Goal: Task Accomplishment & Management: Complete application form

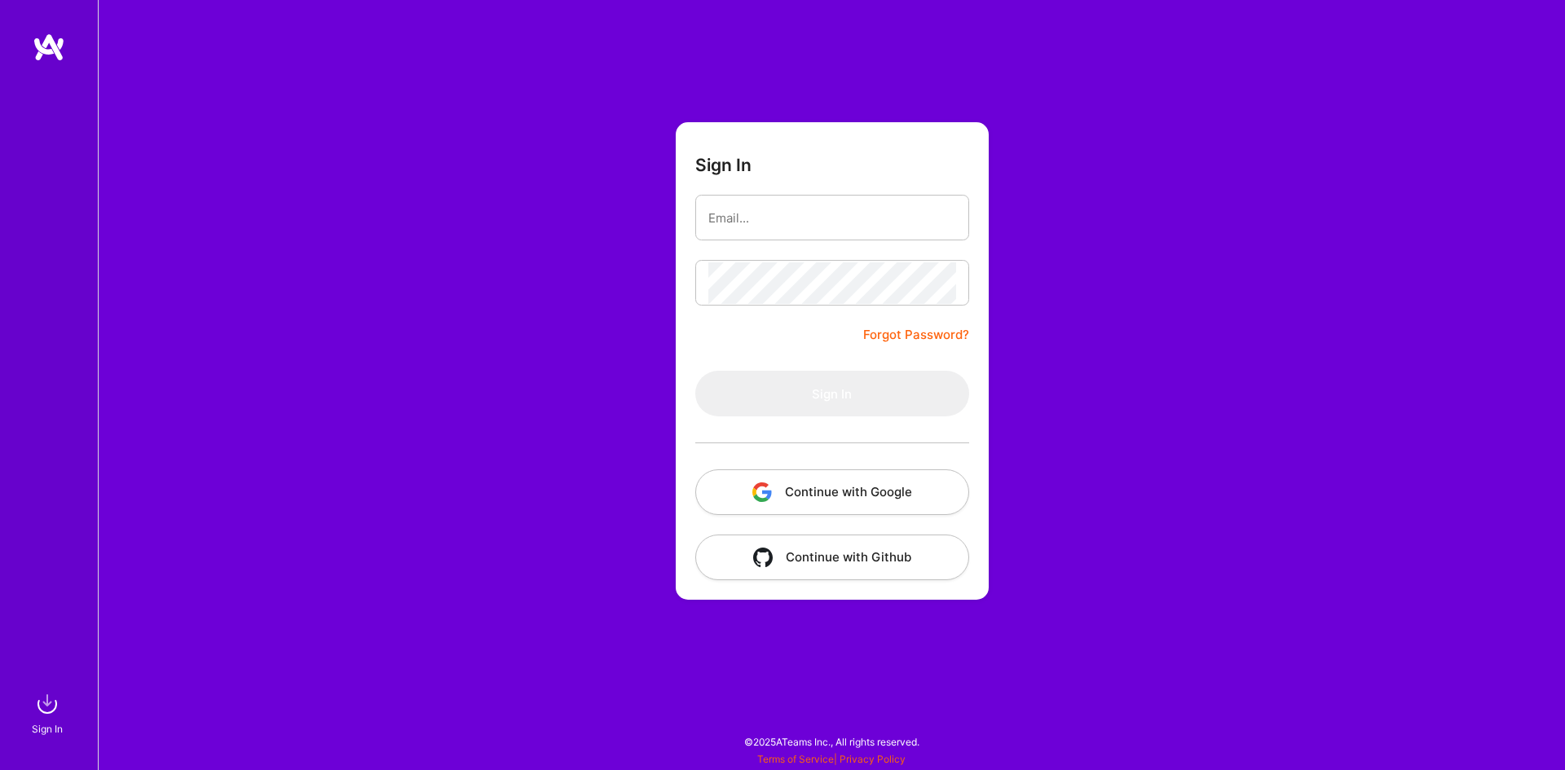
click at [840, 497] on button "Continue with Google" at bounding box center [832, 493] width 274 height 46
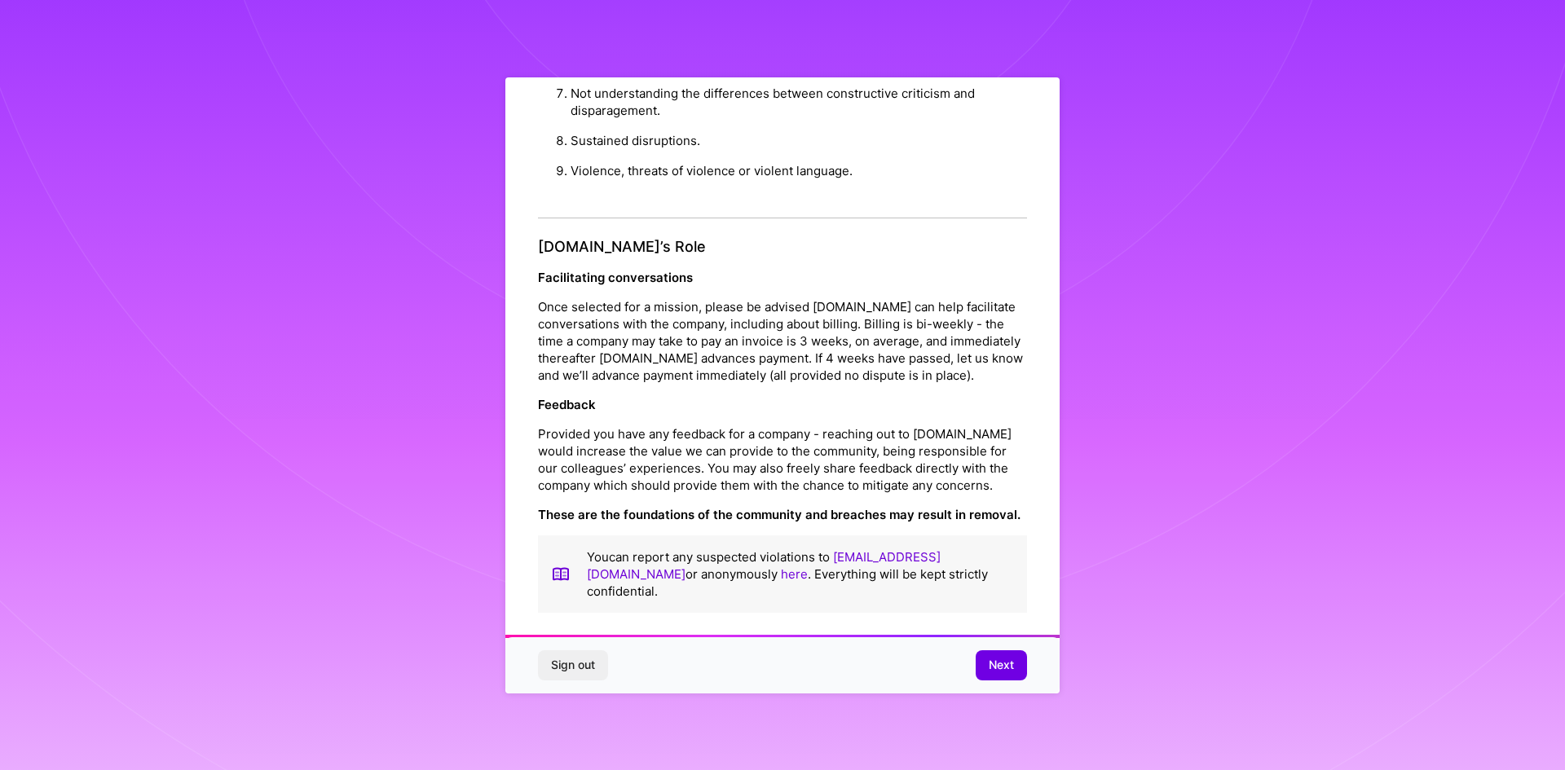
scroll to position [1739, 0]
click at [992, 663] on span "Next" at bounding box center [1001, 665] width 25 height 16
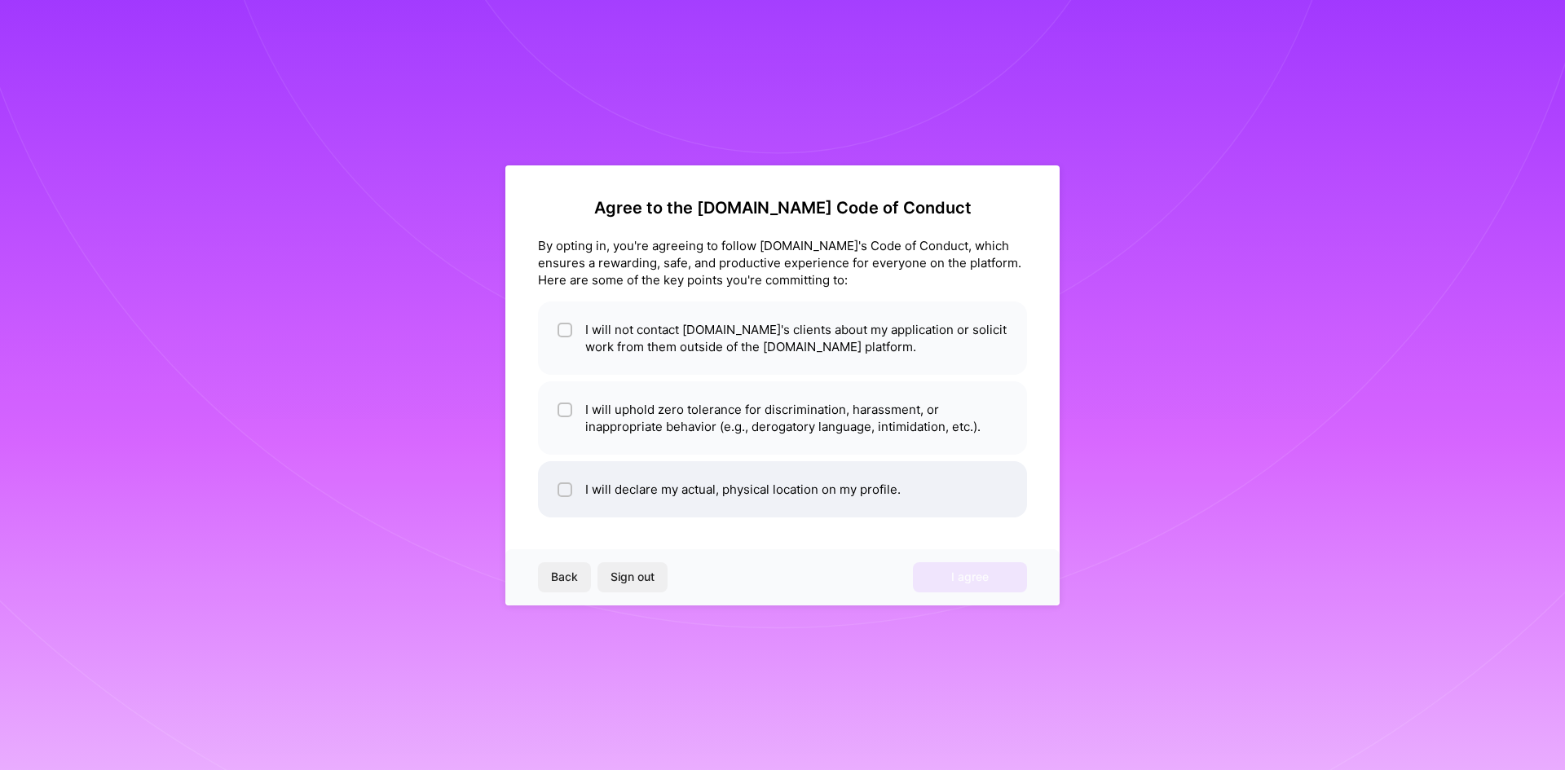
click at [567, 489] on input "checkbox" at bounding box center [566, 490] width 11 height 11
click at [562, 487] on input "checkbox" at bounding box center [566, 490] width 15 height 15
checkbox input "false"
click at [562, 409] on input "checkbox" at bounding box center [566, 410] width 11 height 11
checkbox input "true"
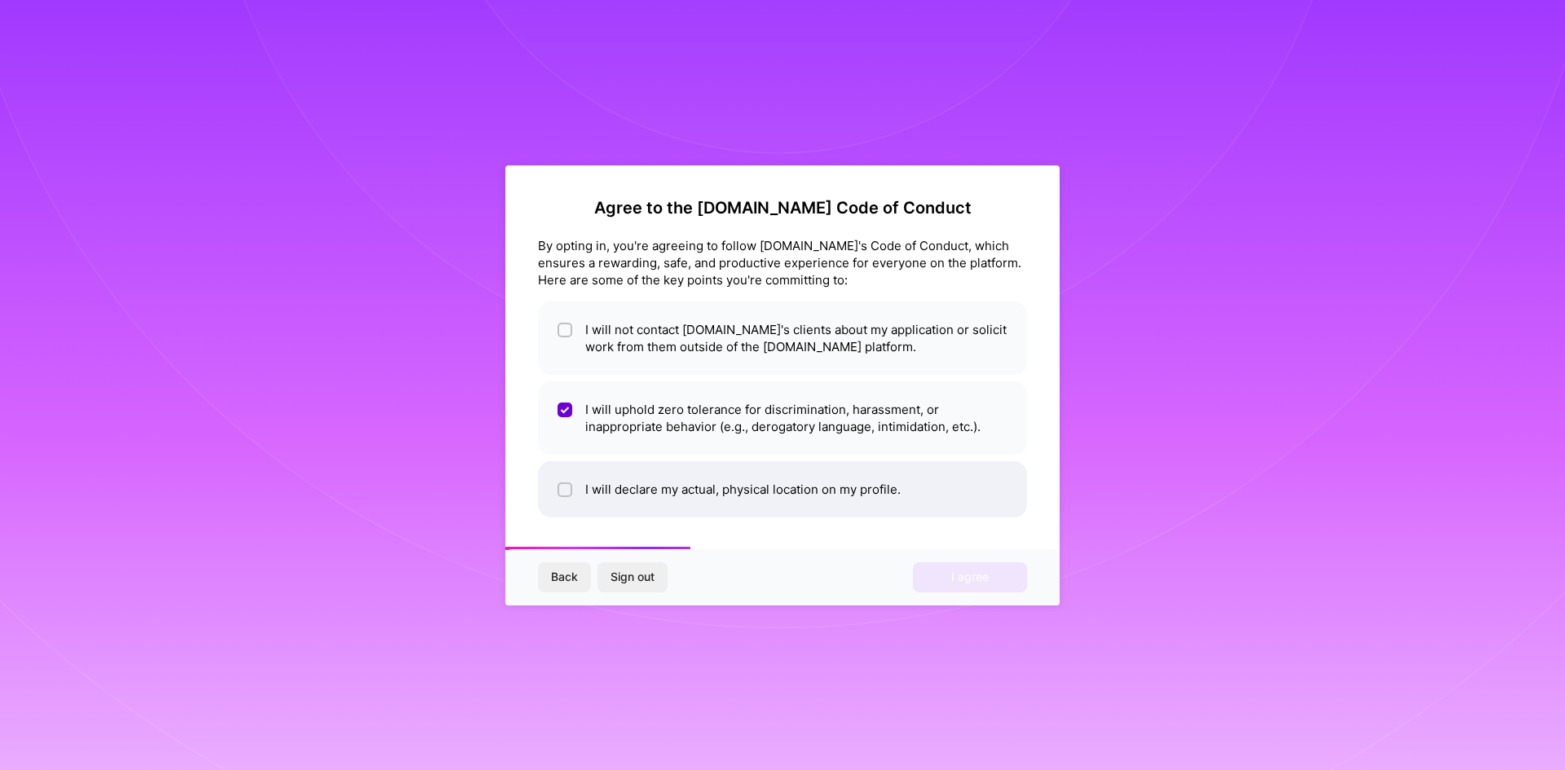
click at [566, 487] on input "checkbox" at bounding box center [566, 490] width 11 height 11
checkbox input "true"
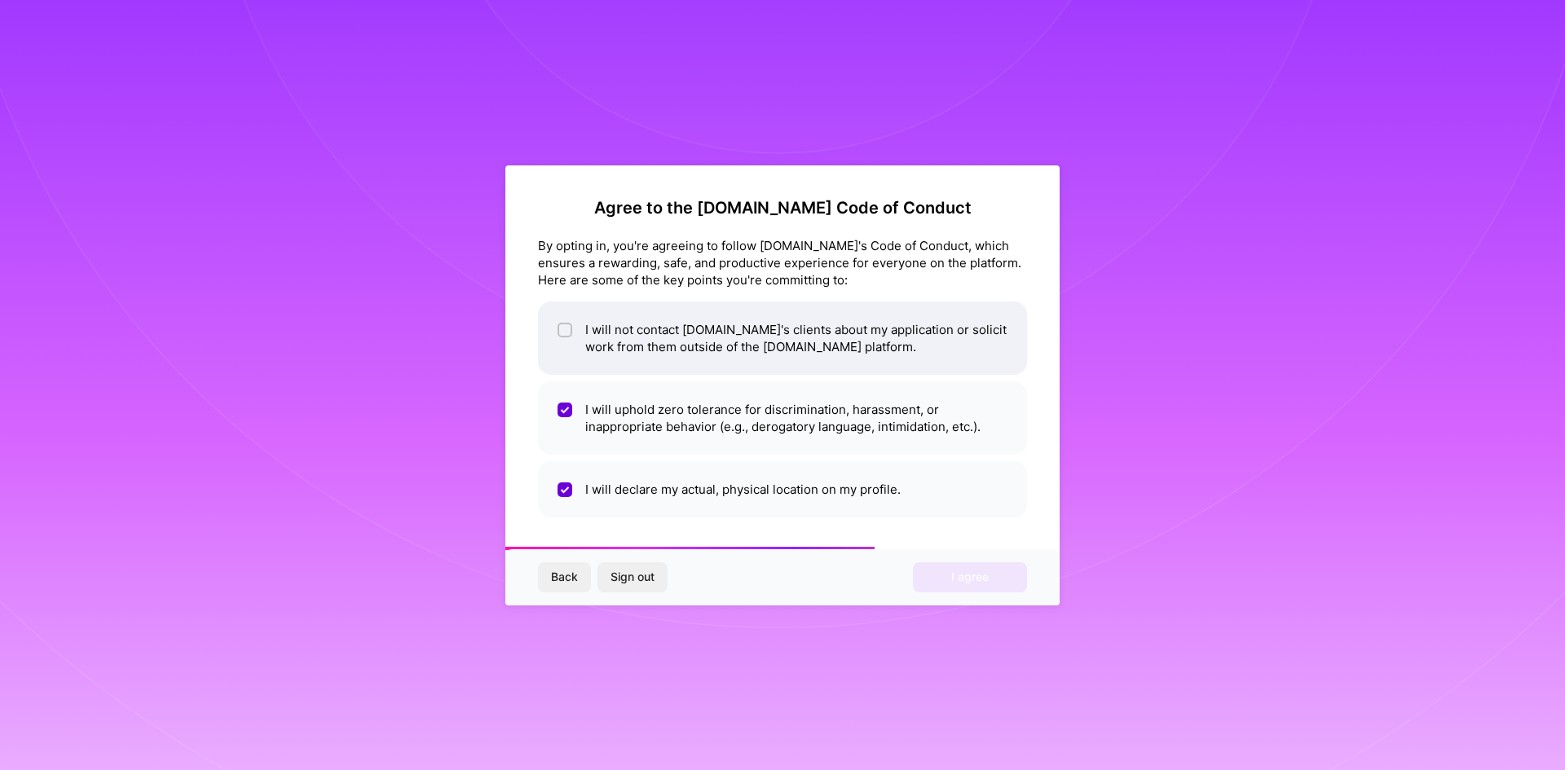
click at [557, 329] on li "I will not contact [DOMAIN_NAME]'s clients about my application or solicit work…" at bounding box center [782, 338] width 489 height 73
checkbox input "true"
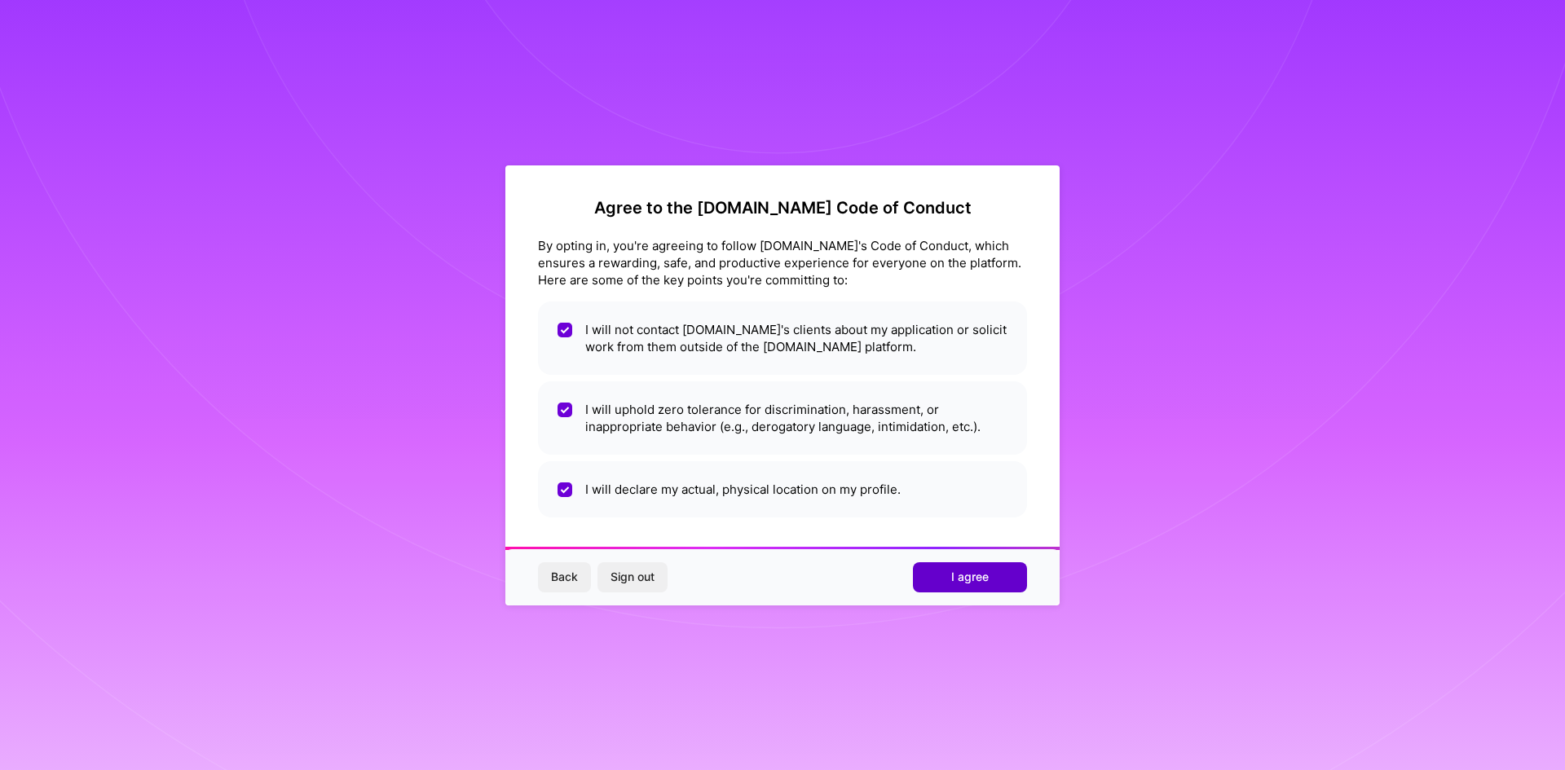
click at [951, 575] on button "I agree" at bounding box center [970, 576] width 114 height 29
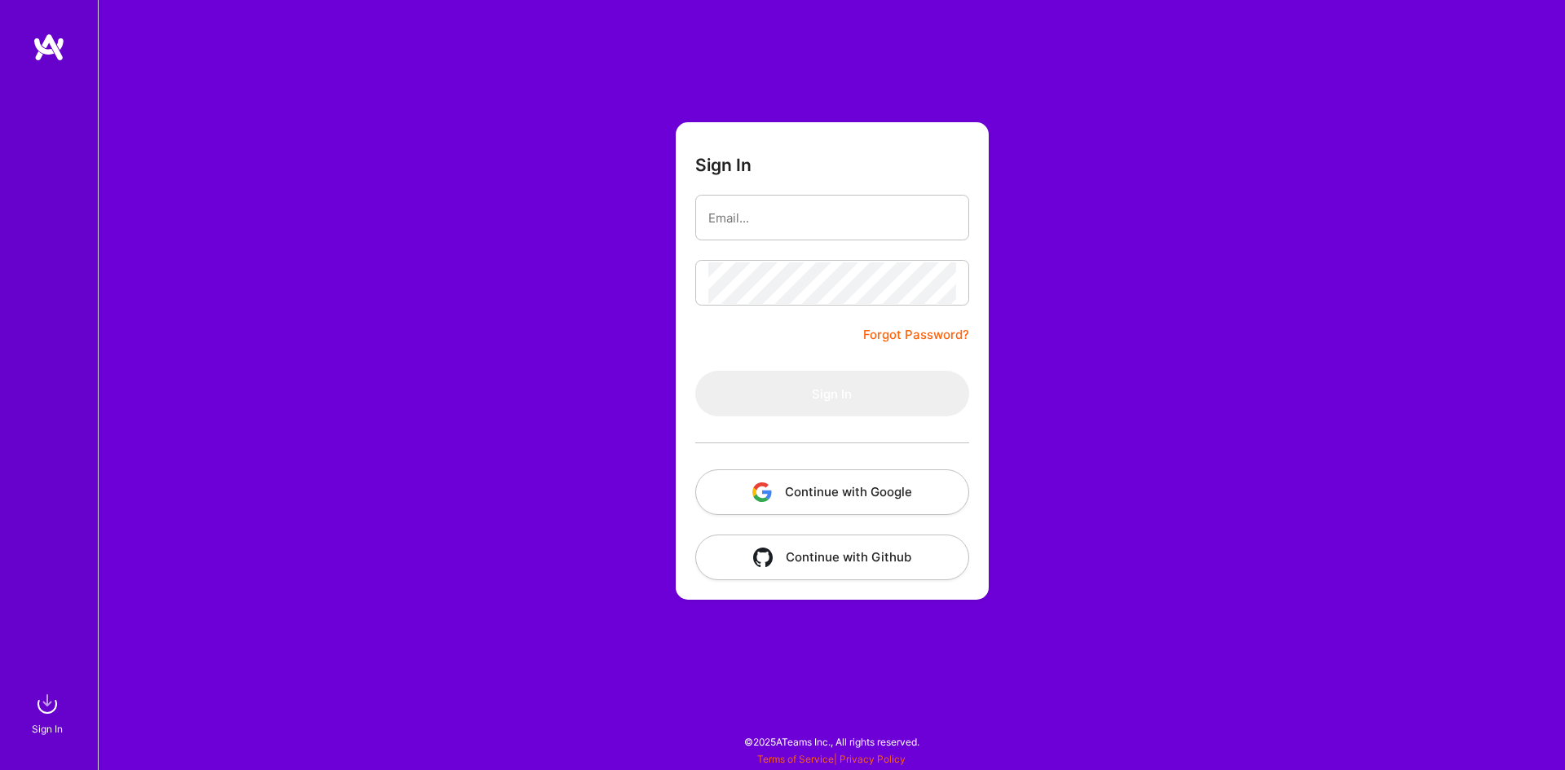
click at [851, 493] on button "Continue with Google" at bounding box center [832, 493] width 274 height 46
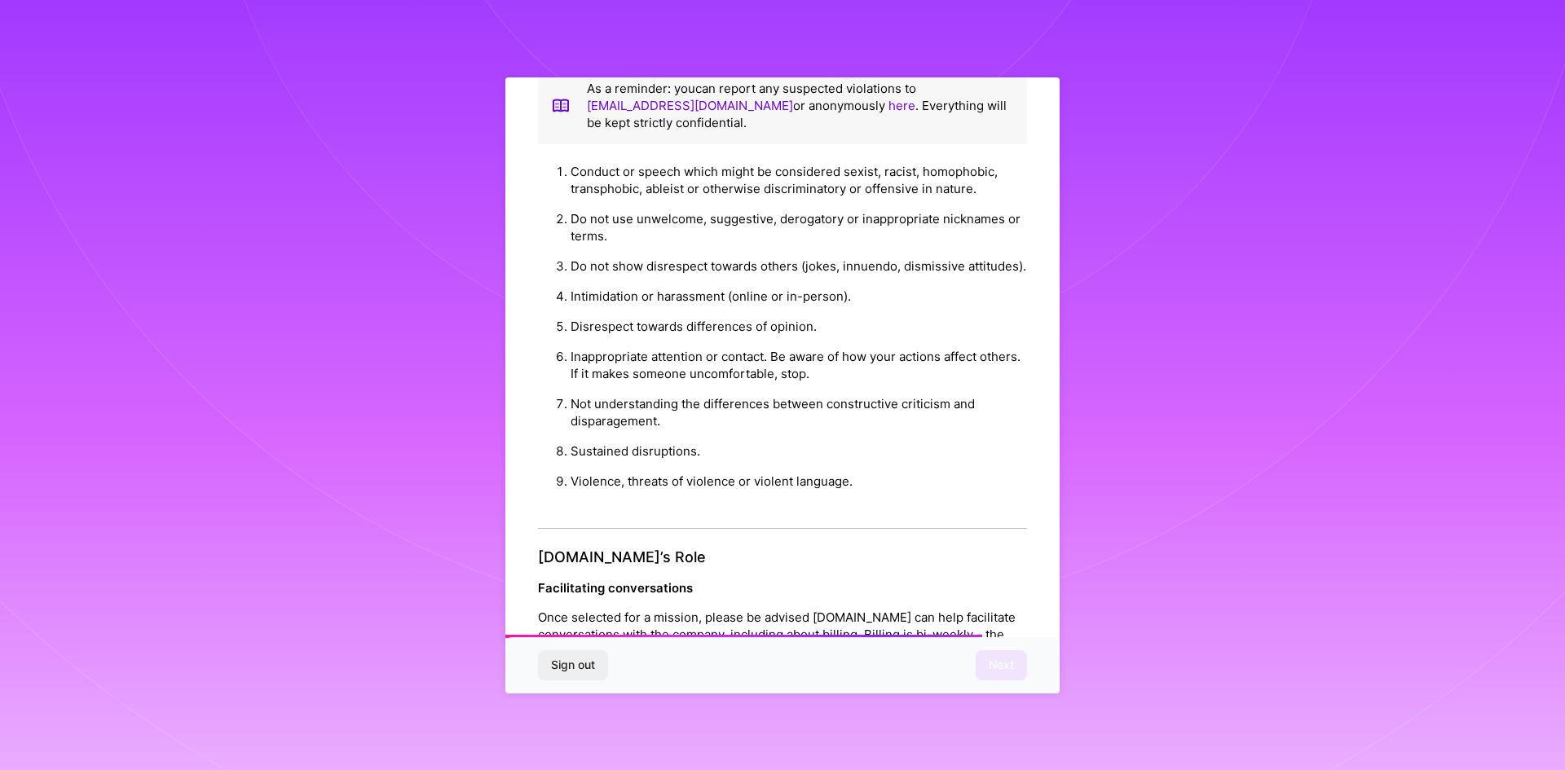
scroll to position [1739, 0]
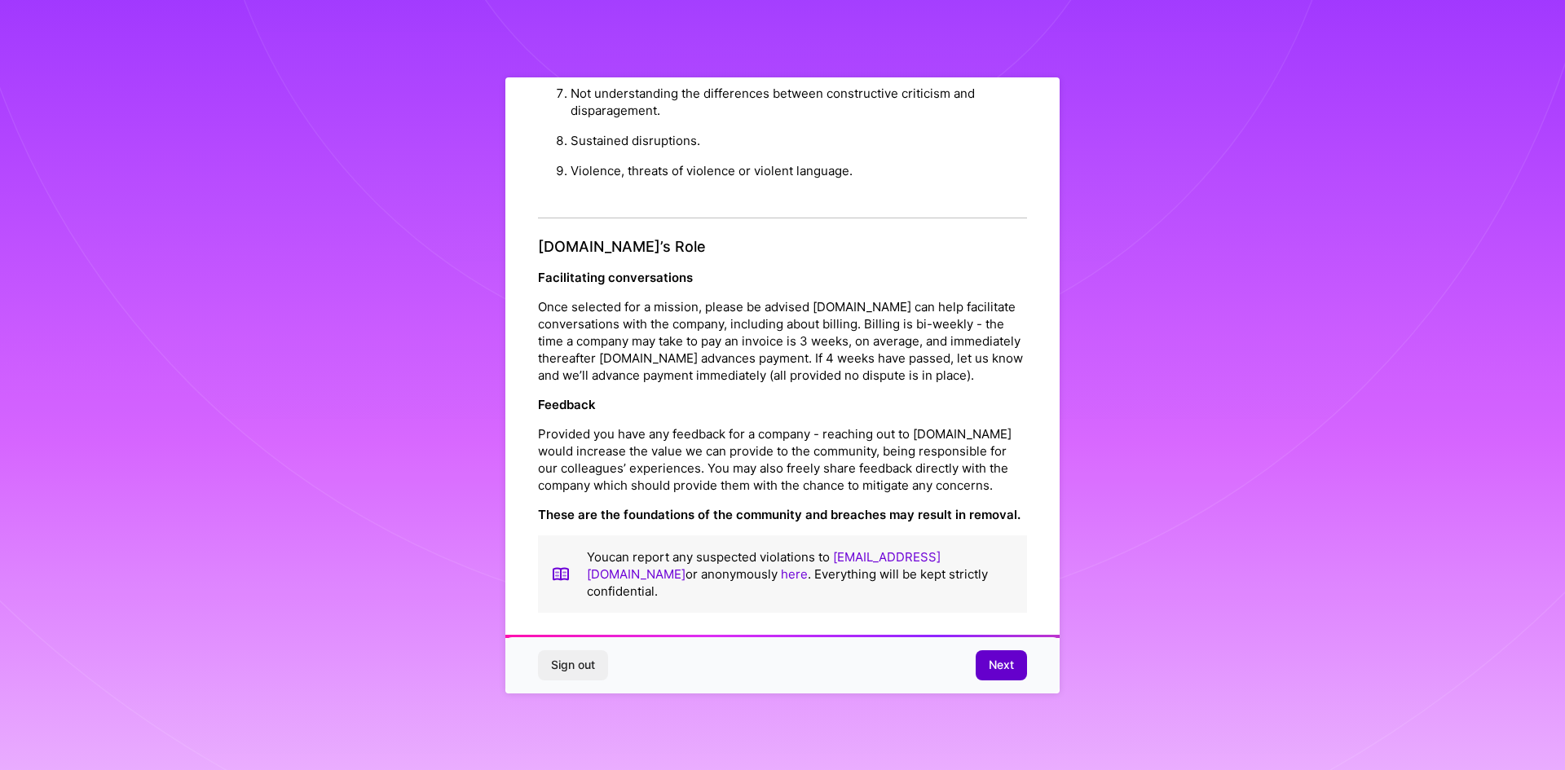
click at [989, 663] on span "Next" at bounding box center [1001, 665] width 25 height 16
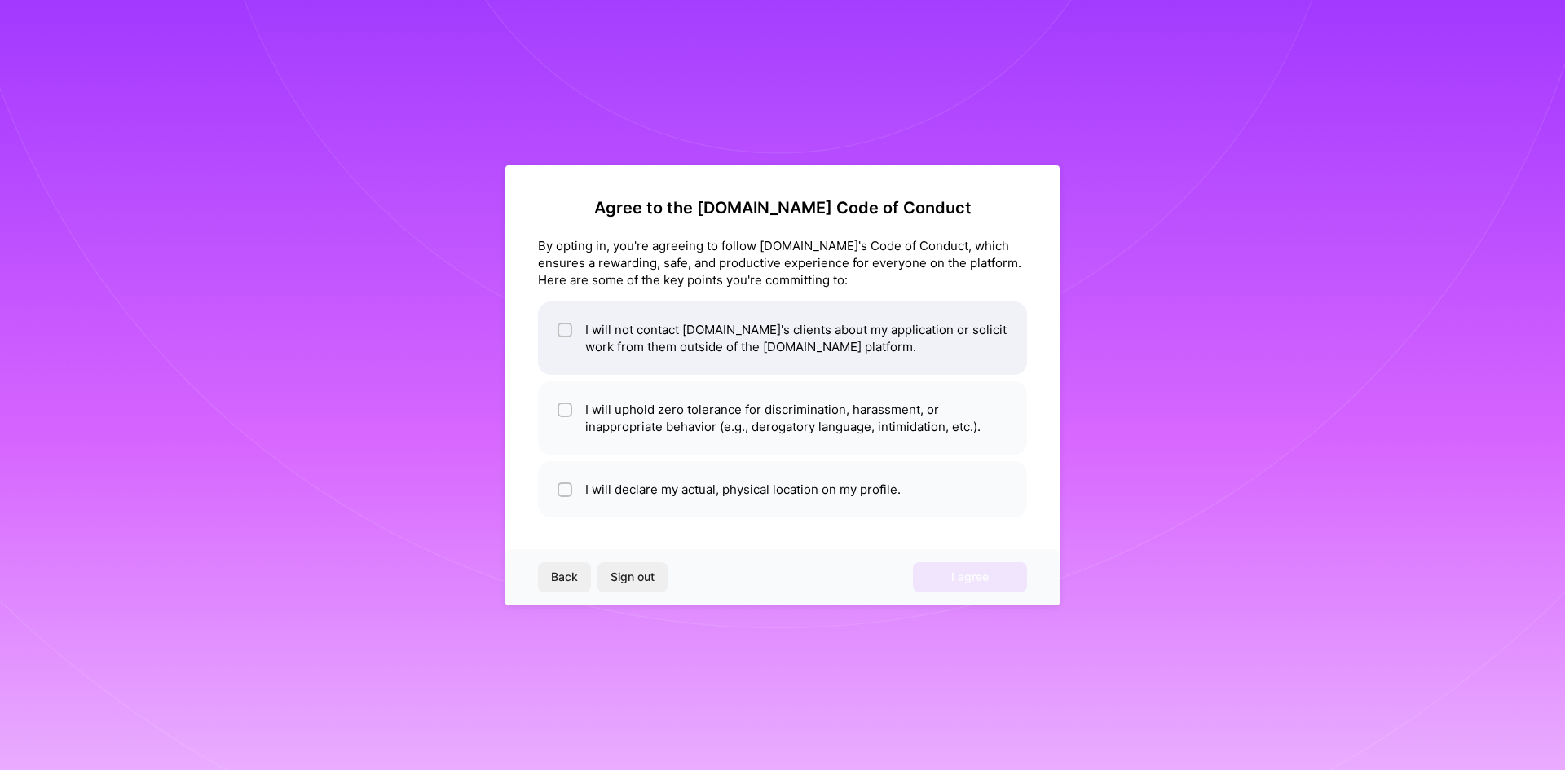
click at [567, 333] on input "checkbox" at bounding box center [566, 330] width 11 height 11
click at [567, 333] on input "checkbox" at bounding box center [566, 331] width 15 height 15
click at [567, 333] on input "checkbox" at bounding box center [566, 330] width 11 height 11
checkbox input "true"
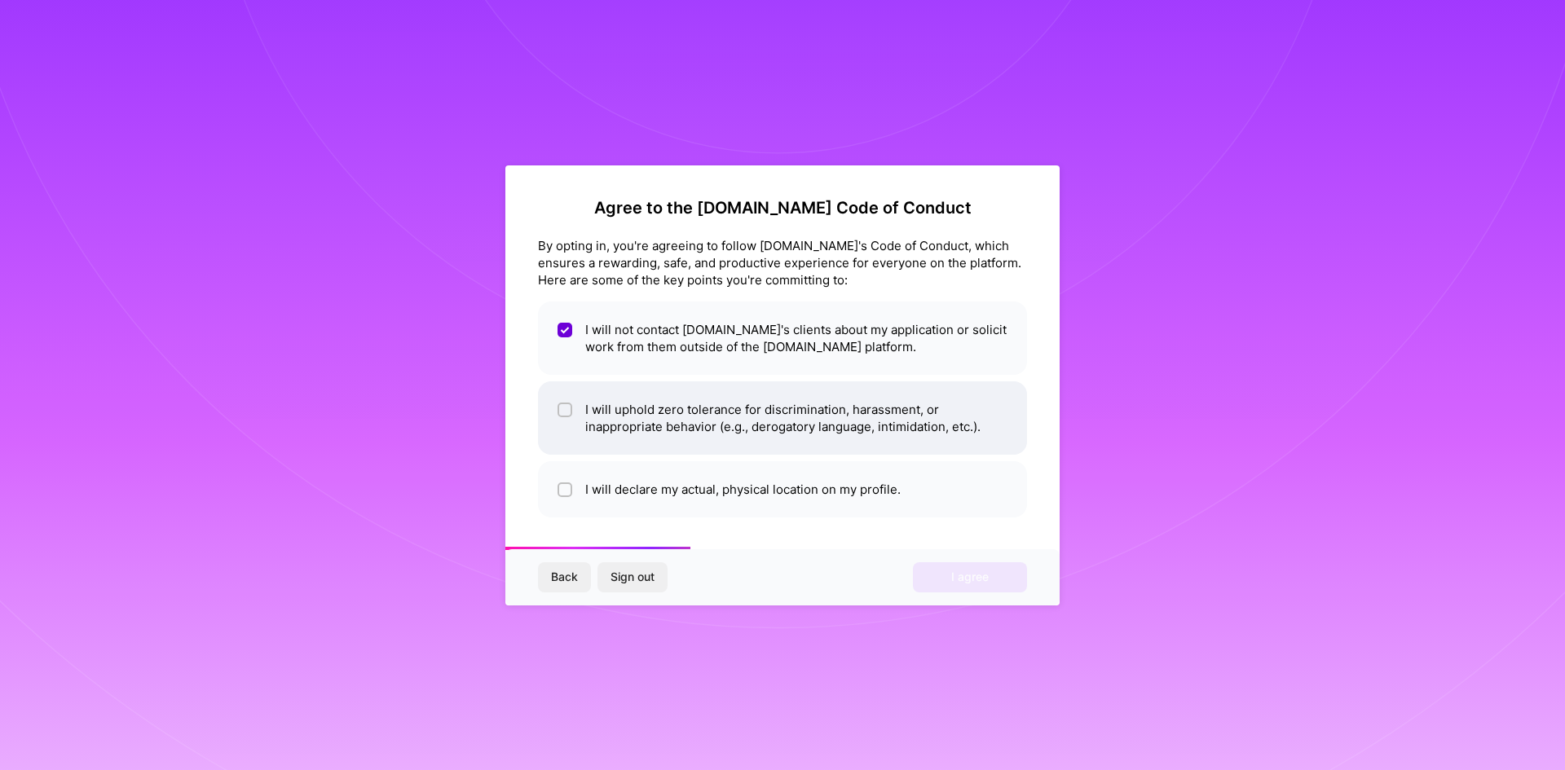
click at [571, 405] on div at bounding box center [565, 410] width 15 height 15
checkbox input "true"
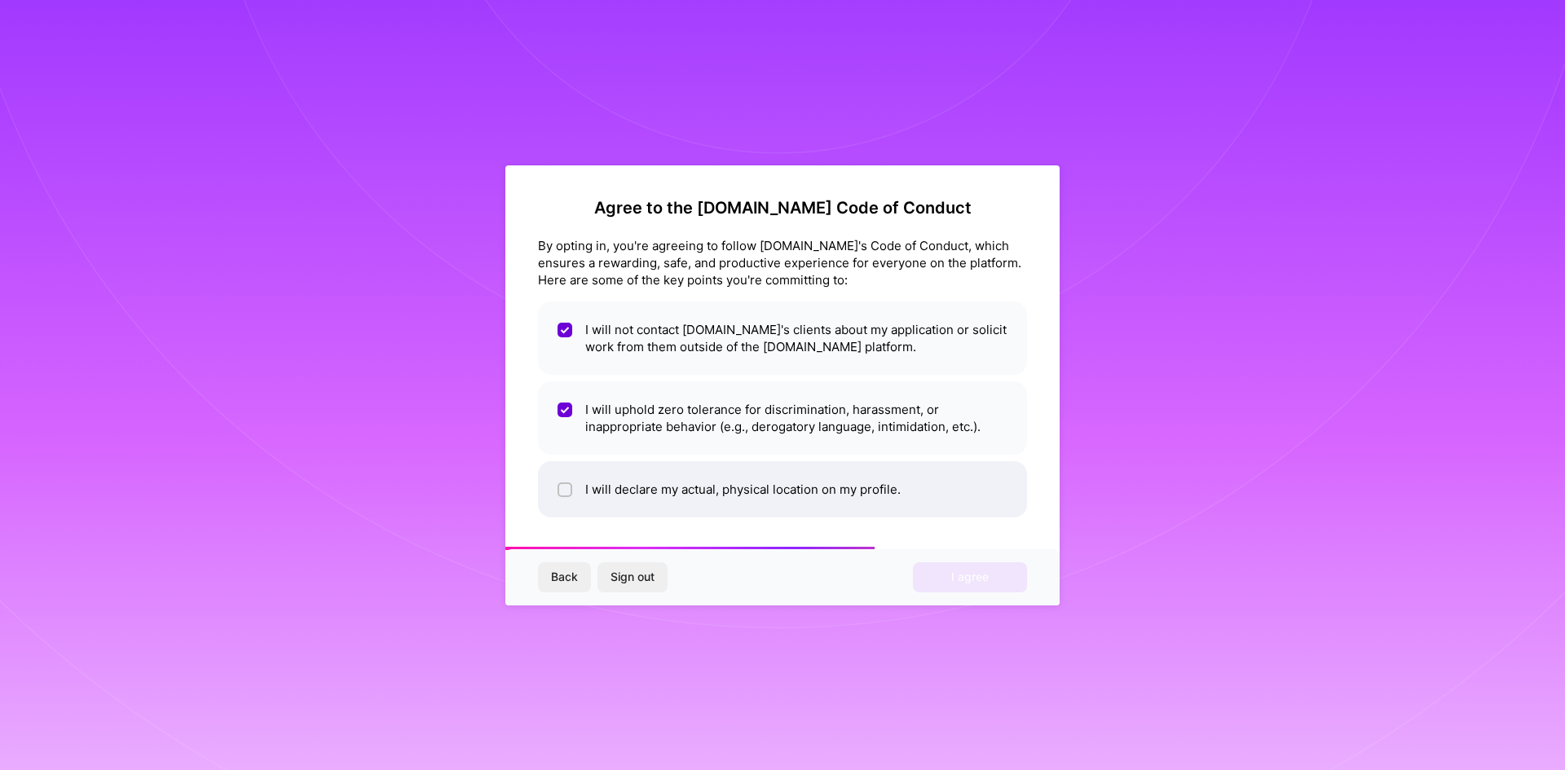
click at [567, 493] on input "checkbox" at bounding box center [566, 490] width 11 height 11
click at [567, 493] on input "checkbox" at bounding box center [566, 490] width 15 height 15
checkbox input "false"
click at [566, 416] on input "checkbox" at bounding box center [566, 411] width 15 height 15
checkbox input "false"
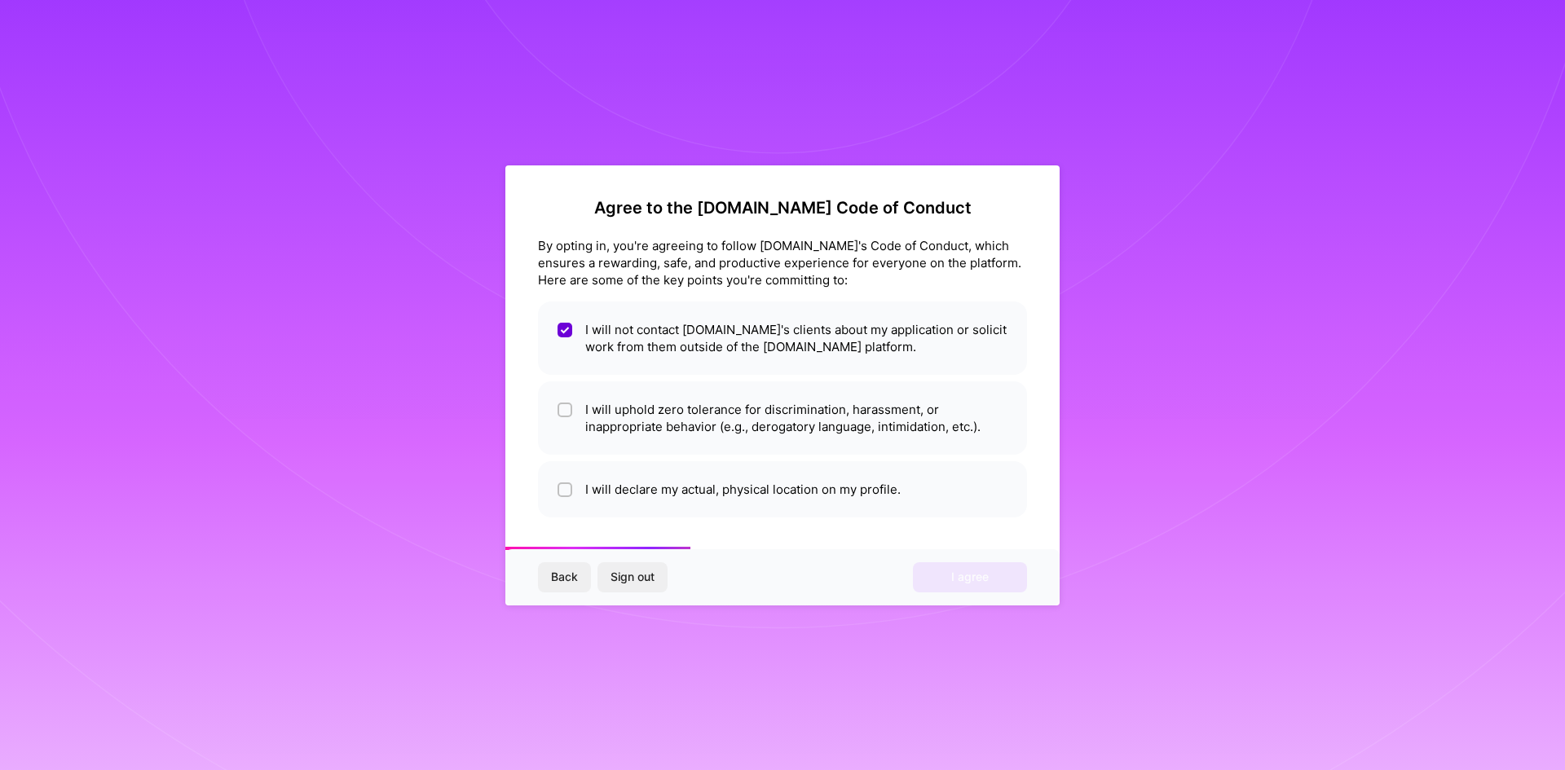
click at [570, 570] on span "Back" at bounding box center [564, 577] width 27 height 16
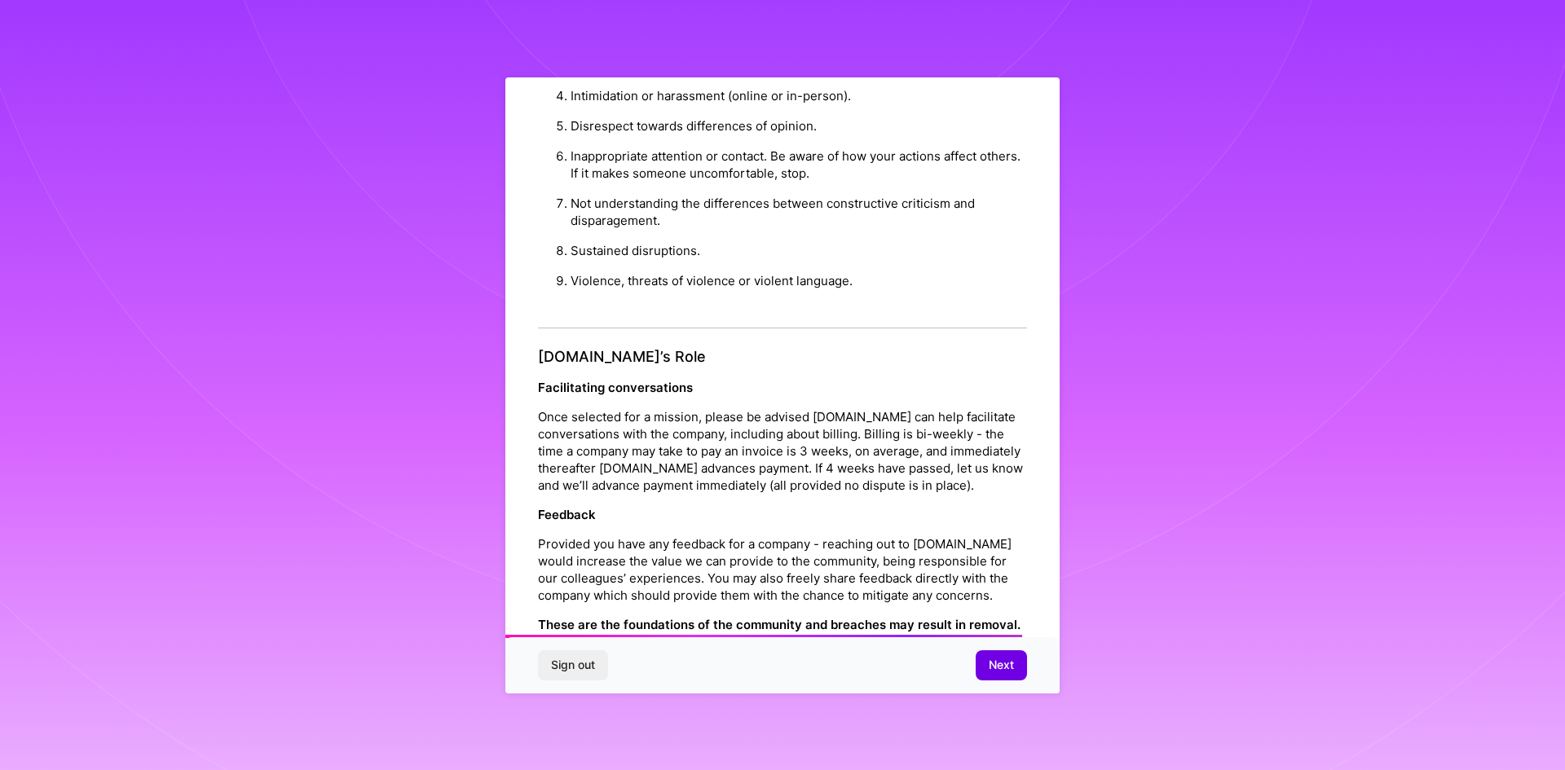
scroll to position [1739, 0]
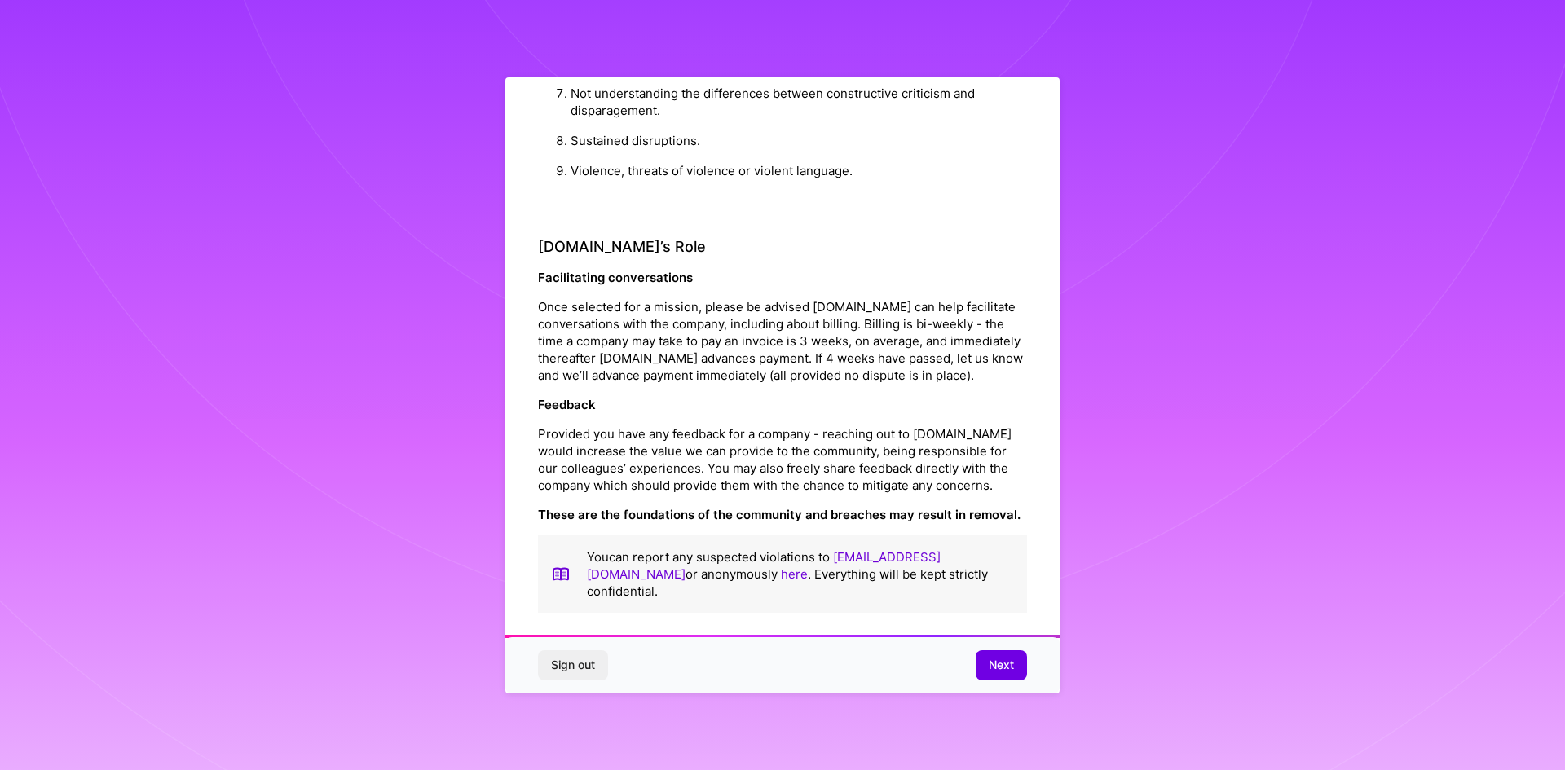
click at [767, 597] on p "You can report any suspected violations to [EMAIL_ADDRESS][DOMAIN_NAME] or anon…" at bounding box center [800, 574] width 427 height 51
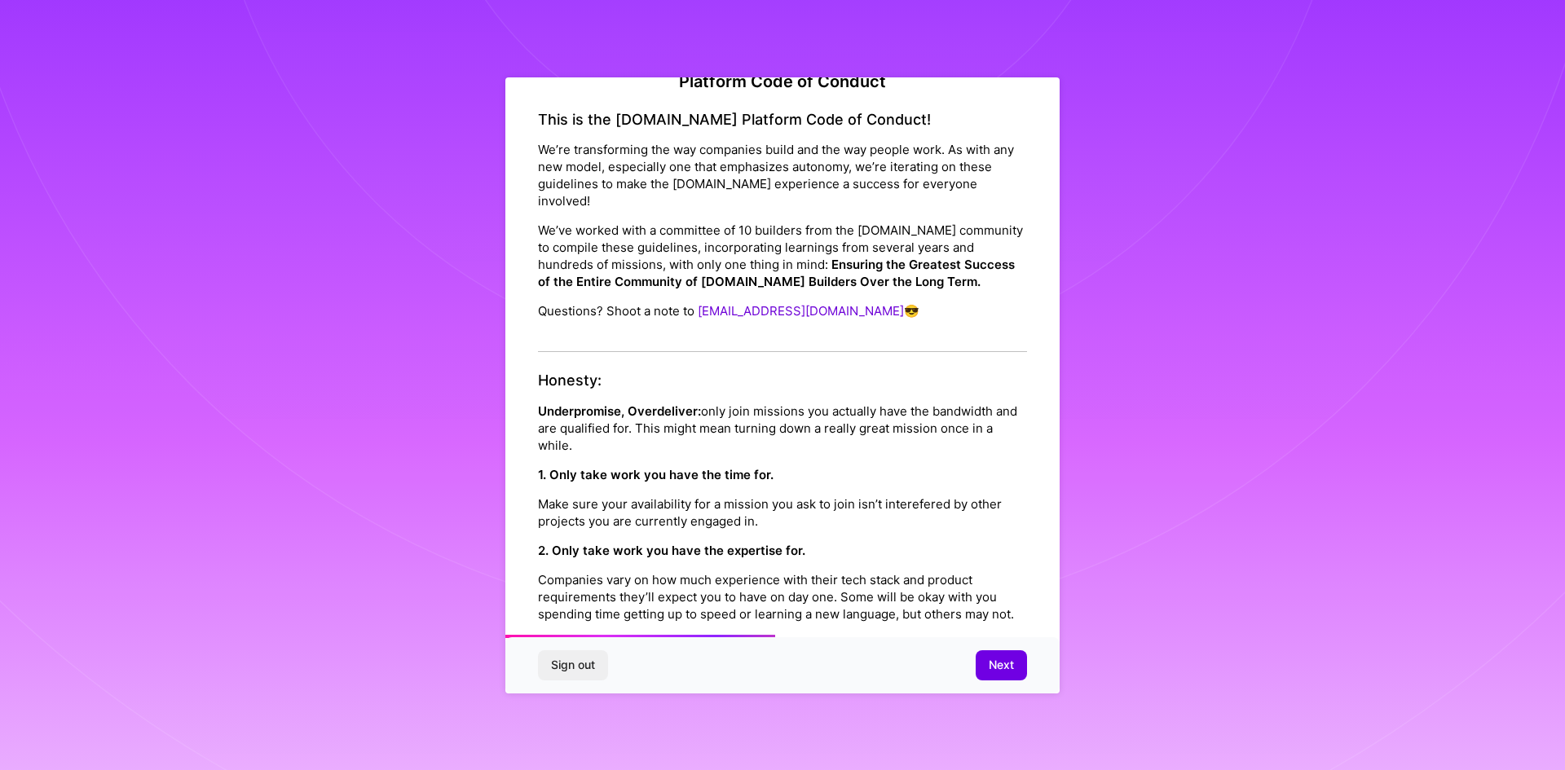
scroll to position [0, 0]
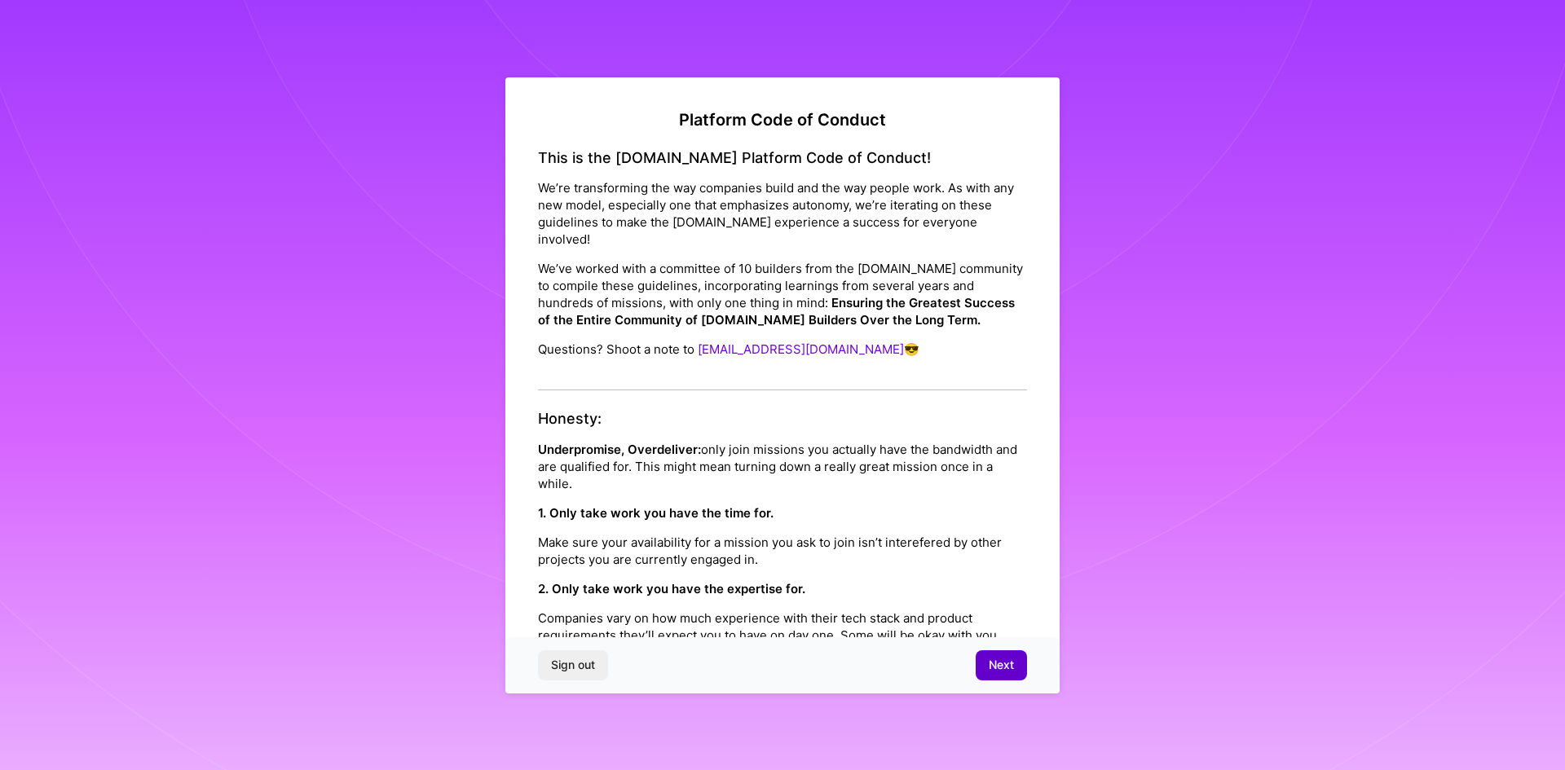
click at [996, 677] on button "Next" at bounding box center [1001, 665] width 51 height 29
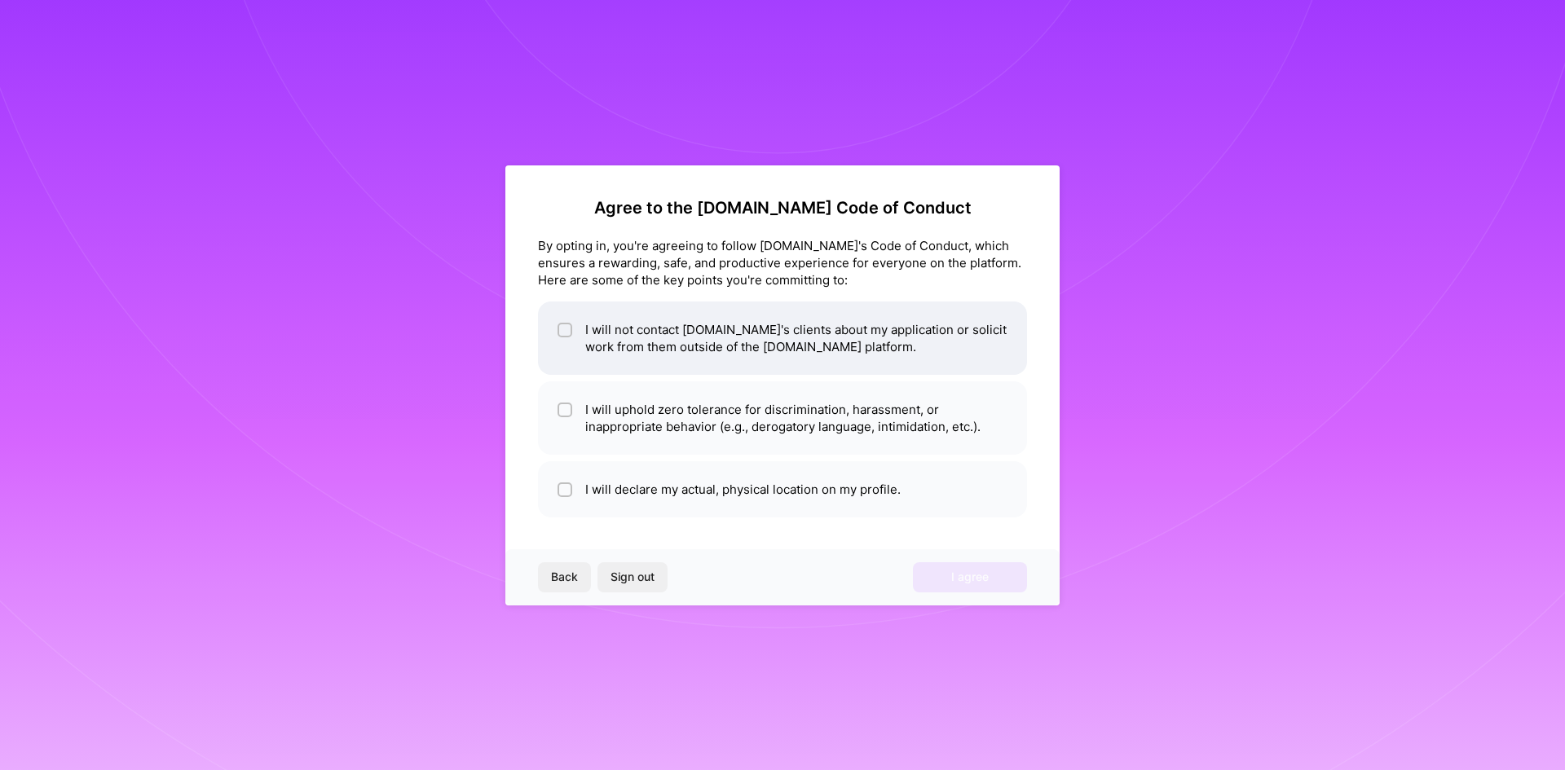
click at [566, 335] on input "checkbox" at bounding box center [566, 330] width 11 height 11
checkbox input "true"
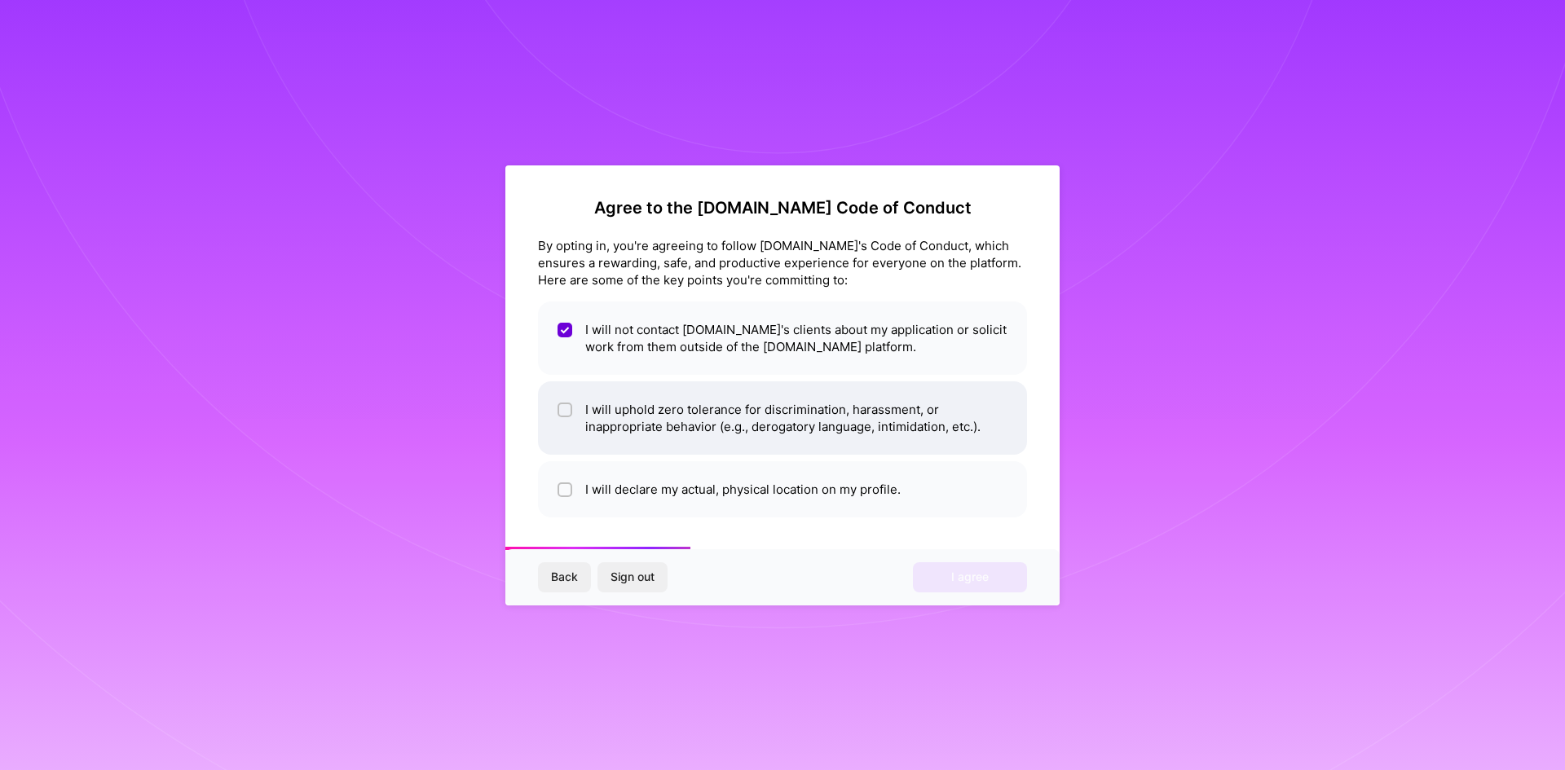
click at [570, 399] on li "I will uphold zero tolerance for discrimination, harassment, or inappropriate b…" at bounding box center [782, 418] width 489 height 73
checkbox input "true"
click at [580, 576] on button "Back" at bounding box center [564, 576] width 53 height 29
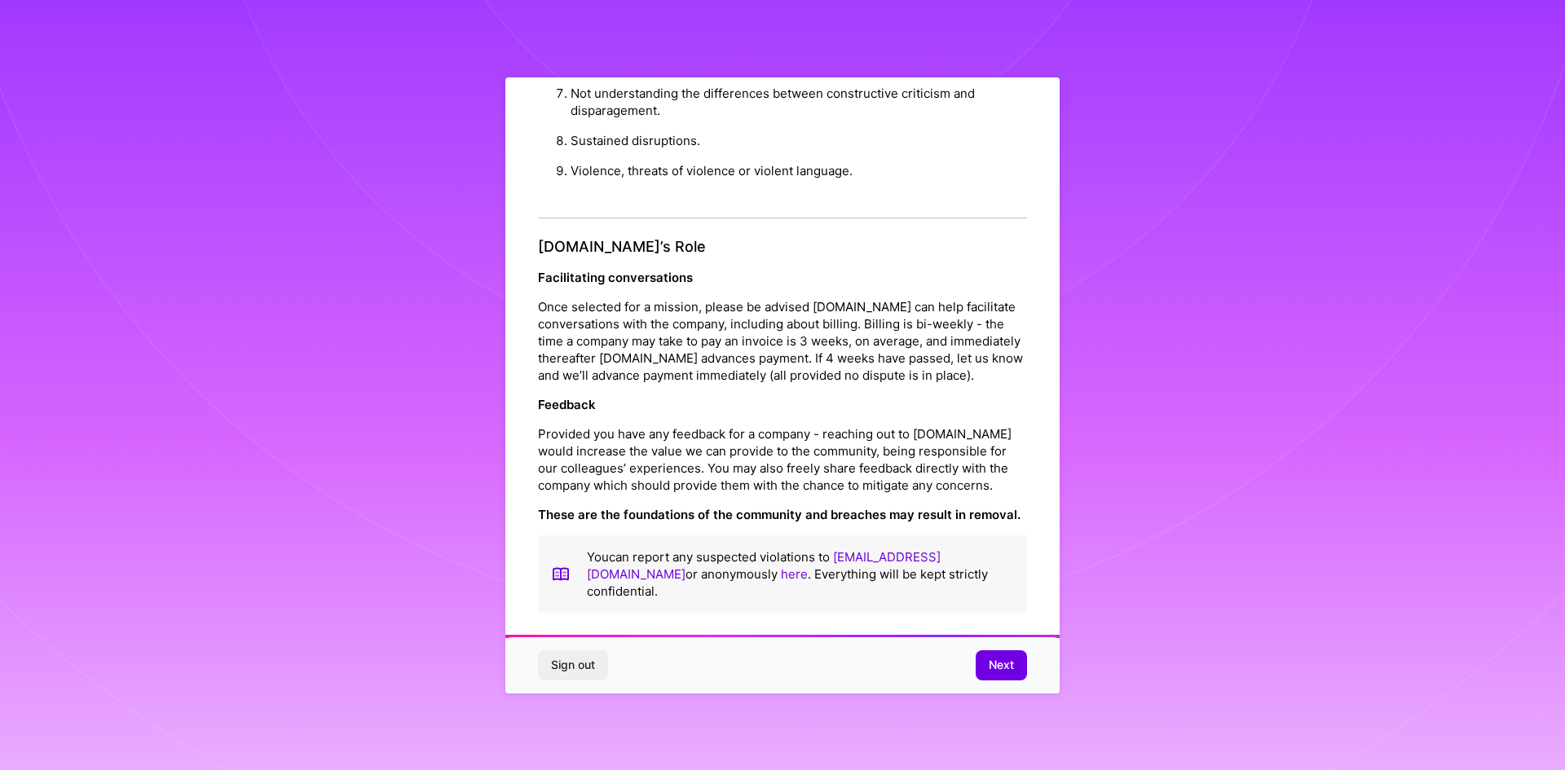
scroll to position [1739, 0]
click at [1014, 679] on button "Next" at bounding box center [1001, 665] width 51 height 29
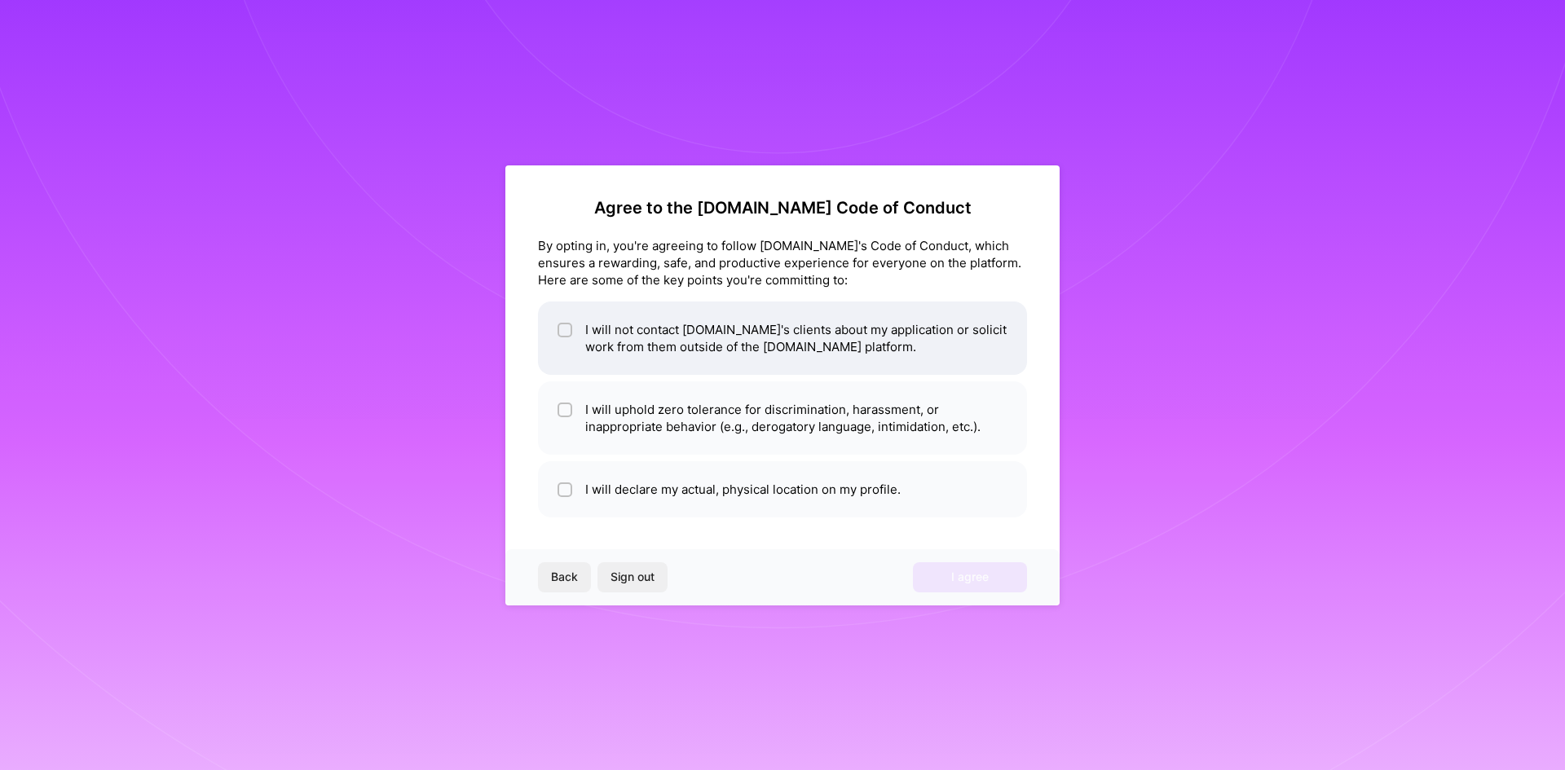
click at [550, 319] on li "I will not contact [DOMAIN_NAME]'s clients about my application or solicit work…" at bounding box center [782, 338] width 489 height 73
checkbox input "true"
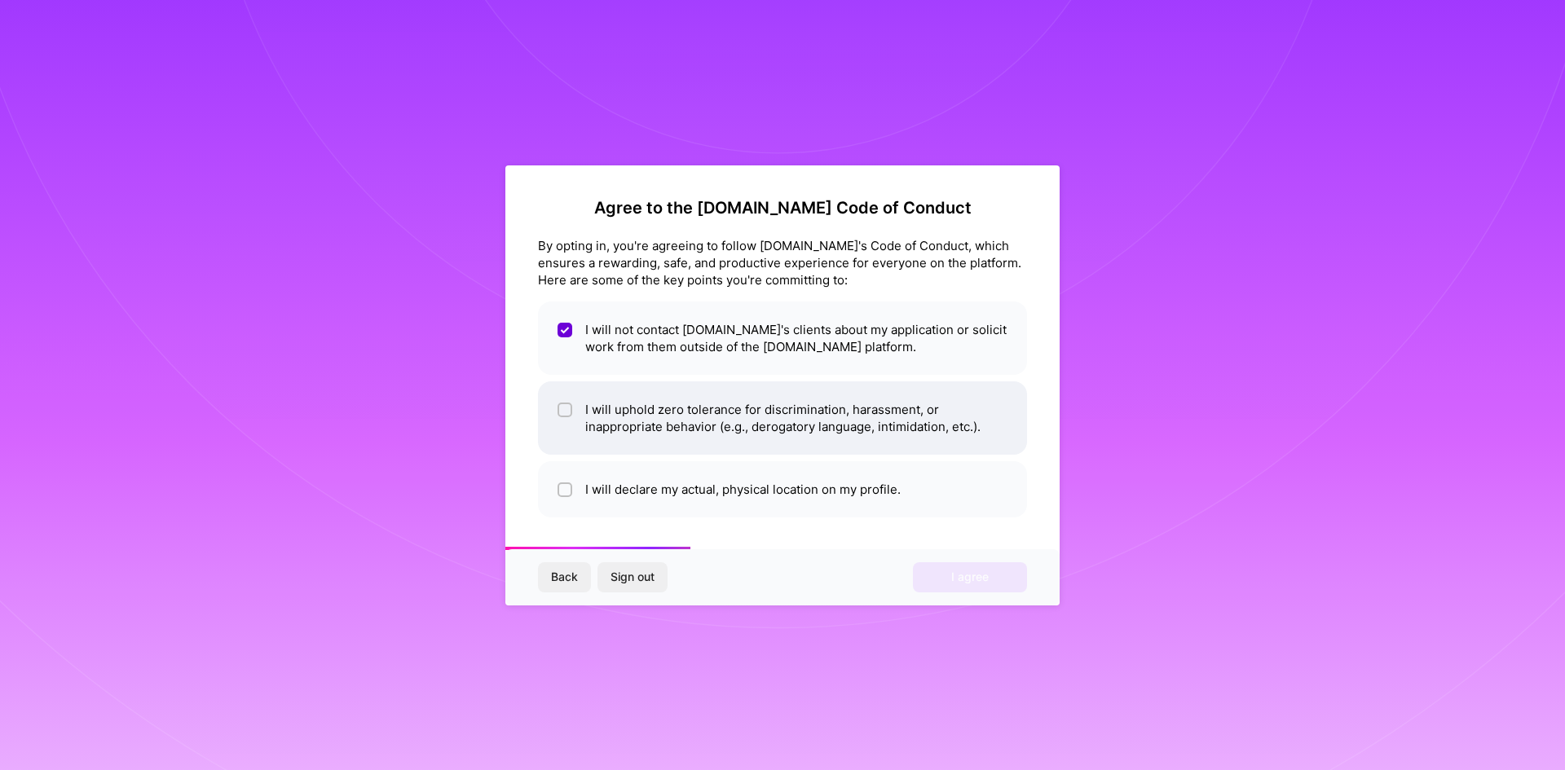
click at [589, 418] on li "I will uphold zero tolerance for discrimination, harassment, or inappropriate b…" at bounding box center [782, 418] width 489 height 73
checkbox input "true"
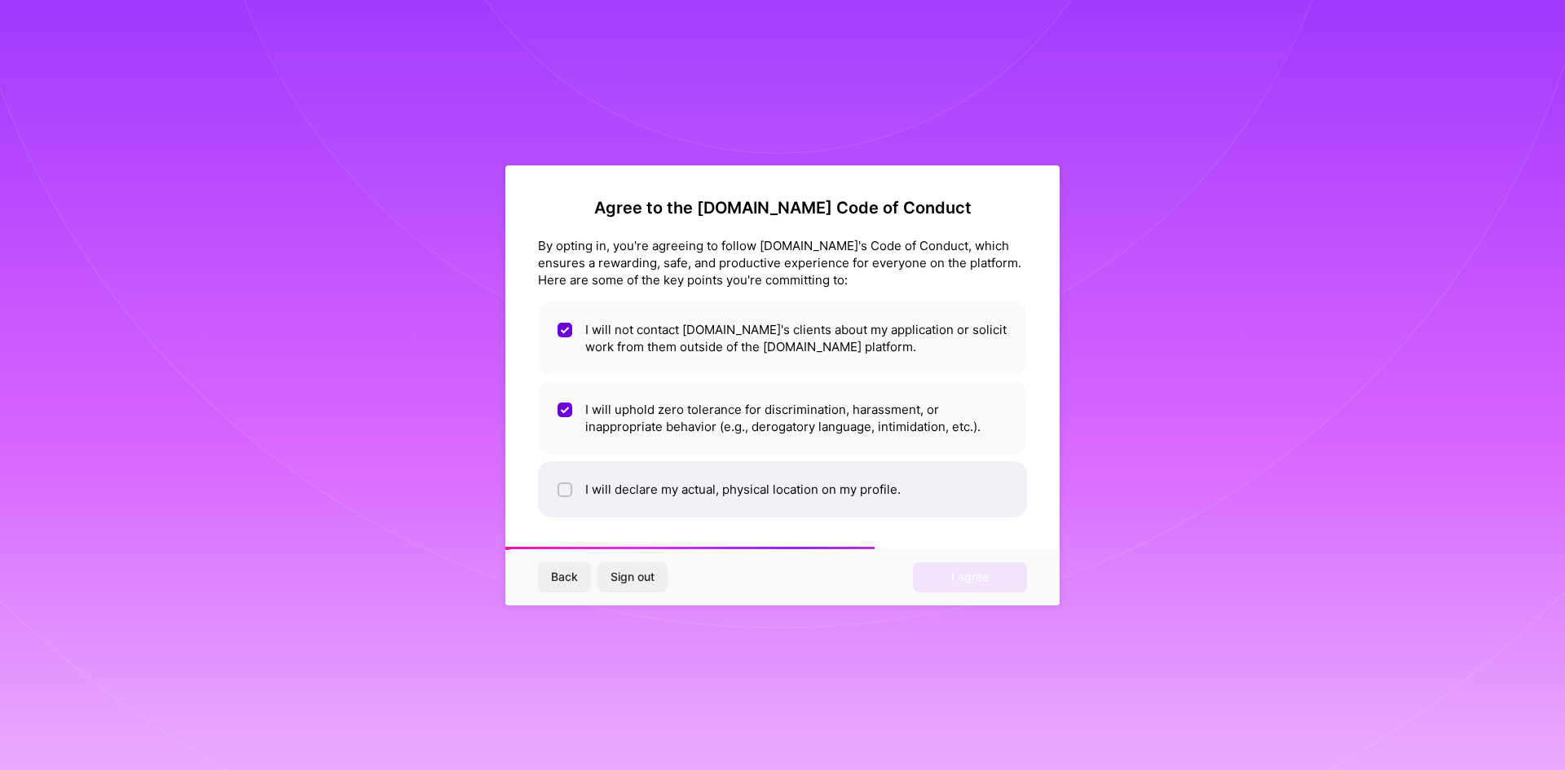
click at [588, 470] on li "I will declare my actual, physical location on my profile." at bounding box center [782, 489] width 489 height 56
checkbox input "true"
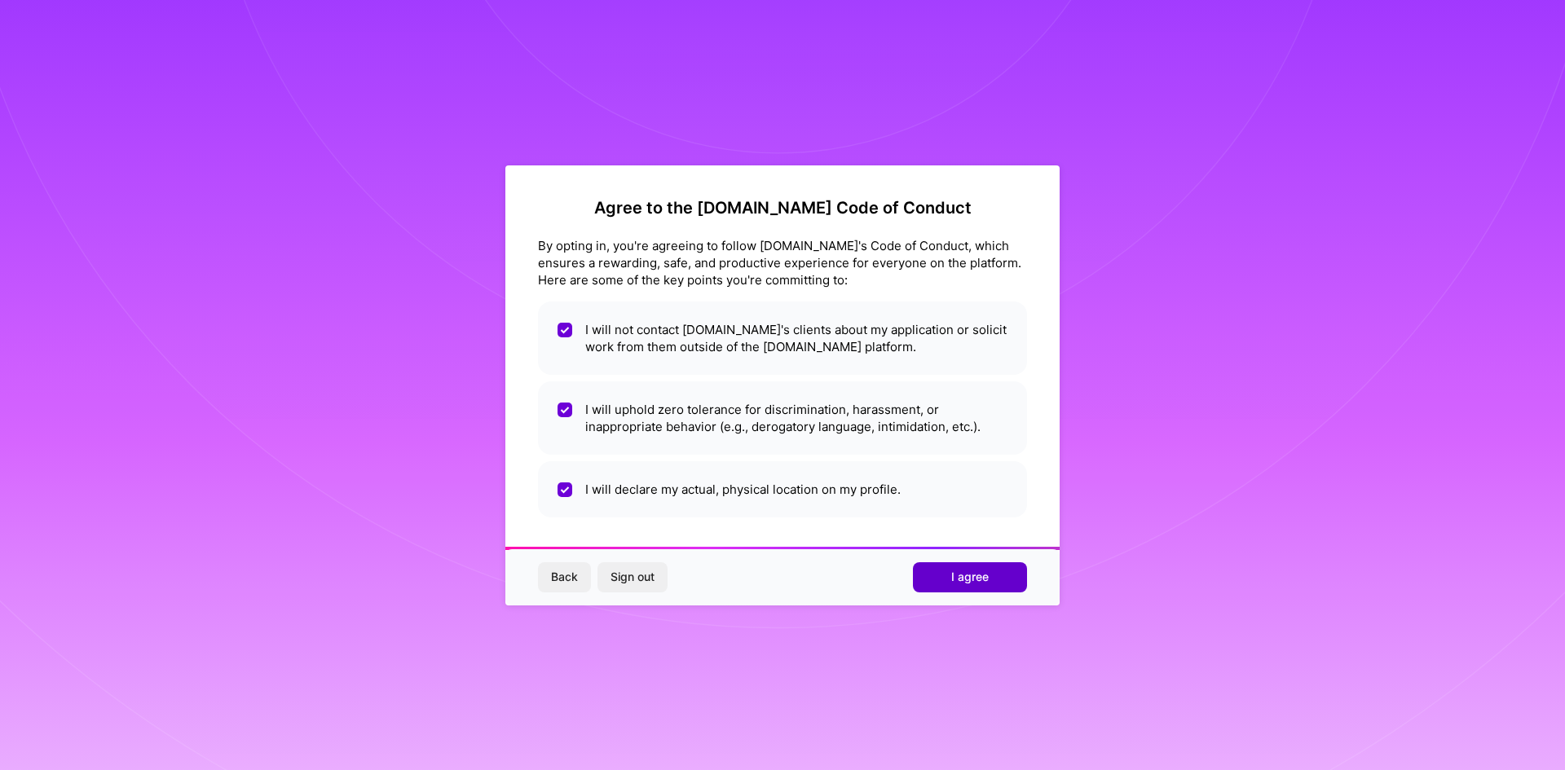
click at [991, 576] on button "I agree" at bounding box center [970, 576] width 114 height 29
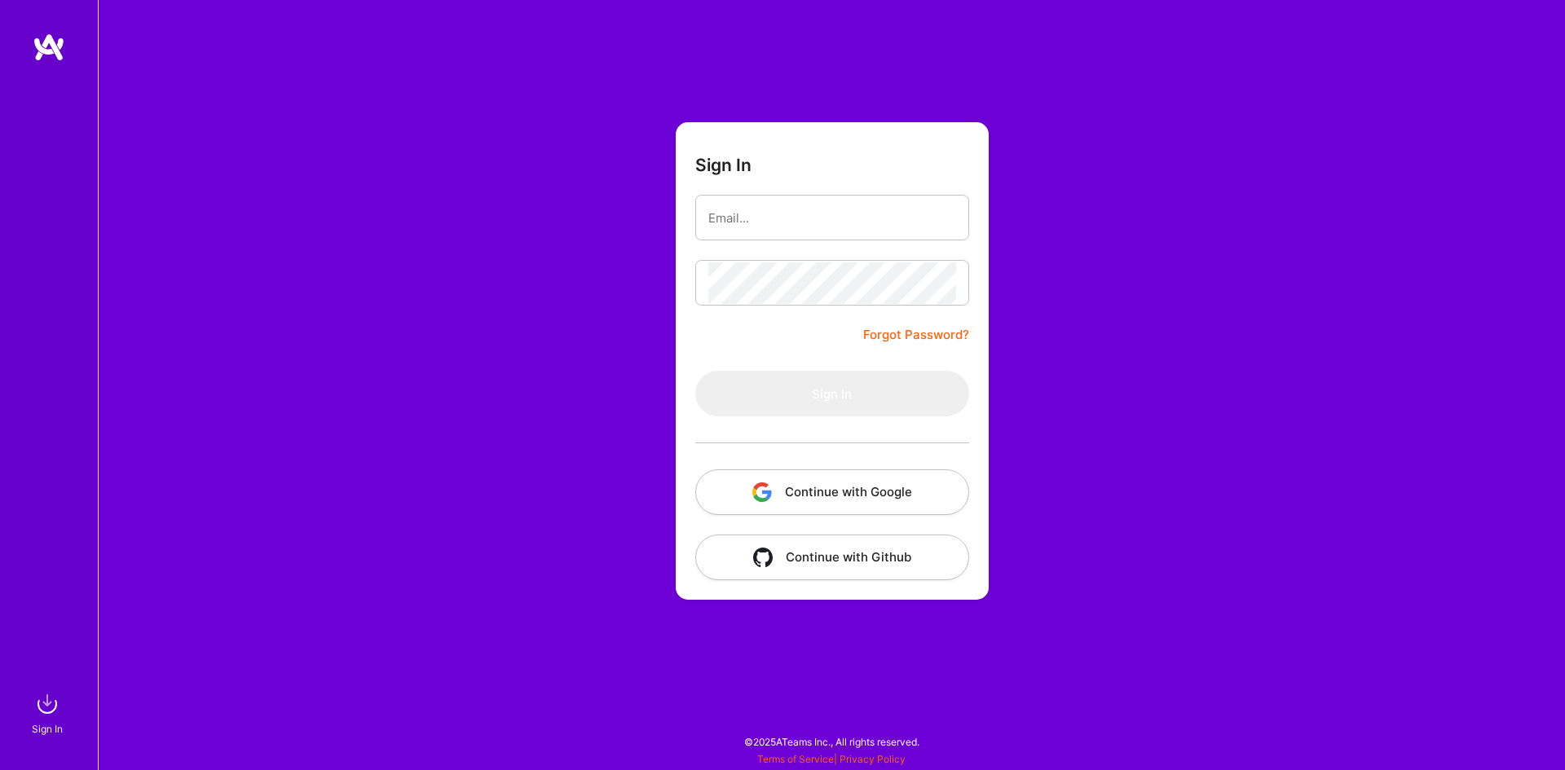
click at [43, 43] on img at bounding box center [49, 47] width 33 height 29
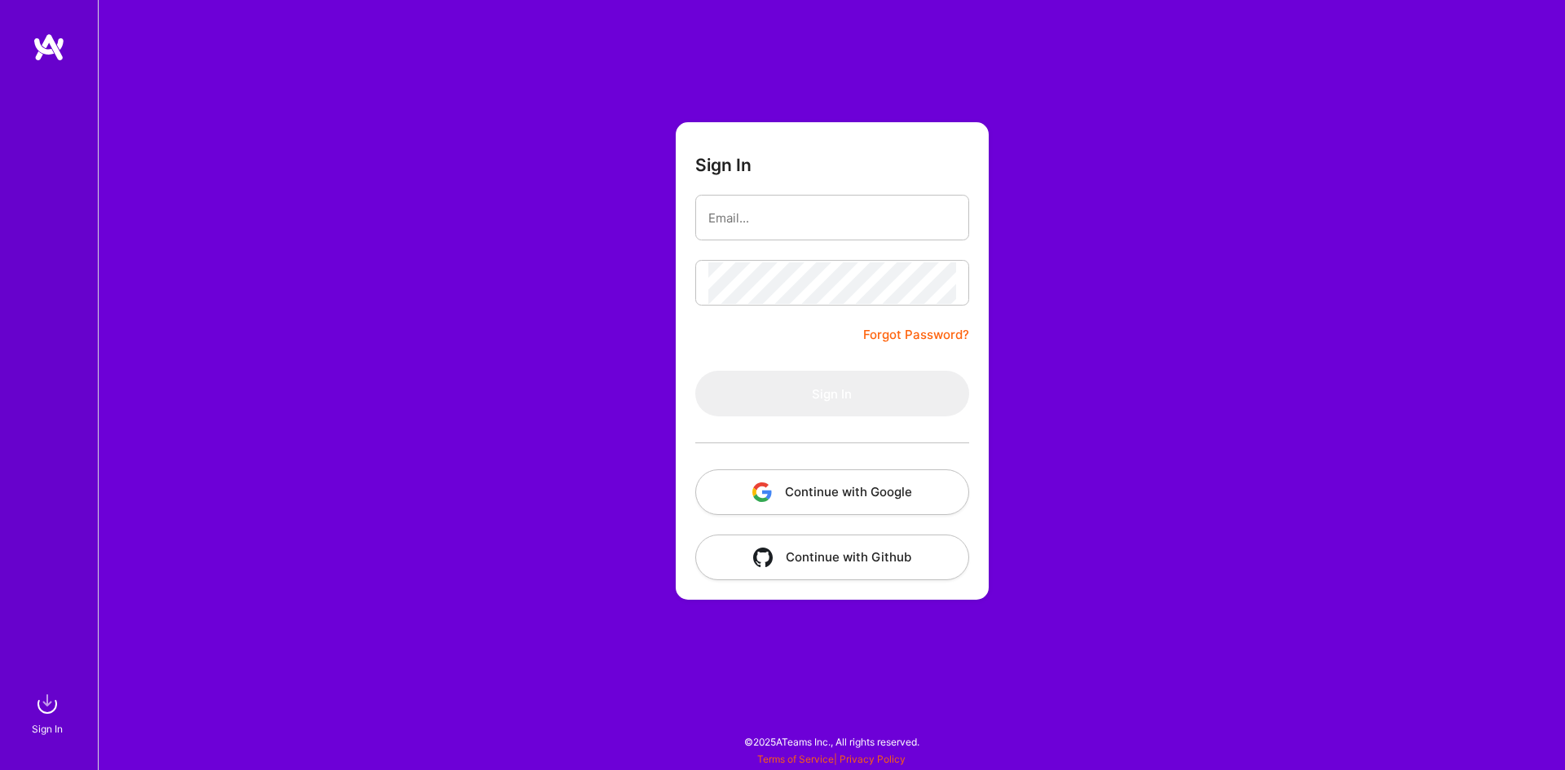
click at [43, 43] on img at bounding box center [49, 47] width 33 height 29
